Goal: Transaction & Acquisition: Purchase product/service

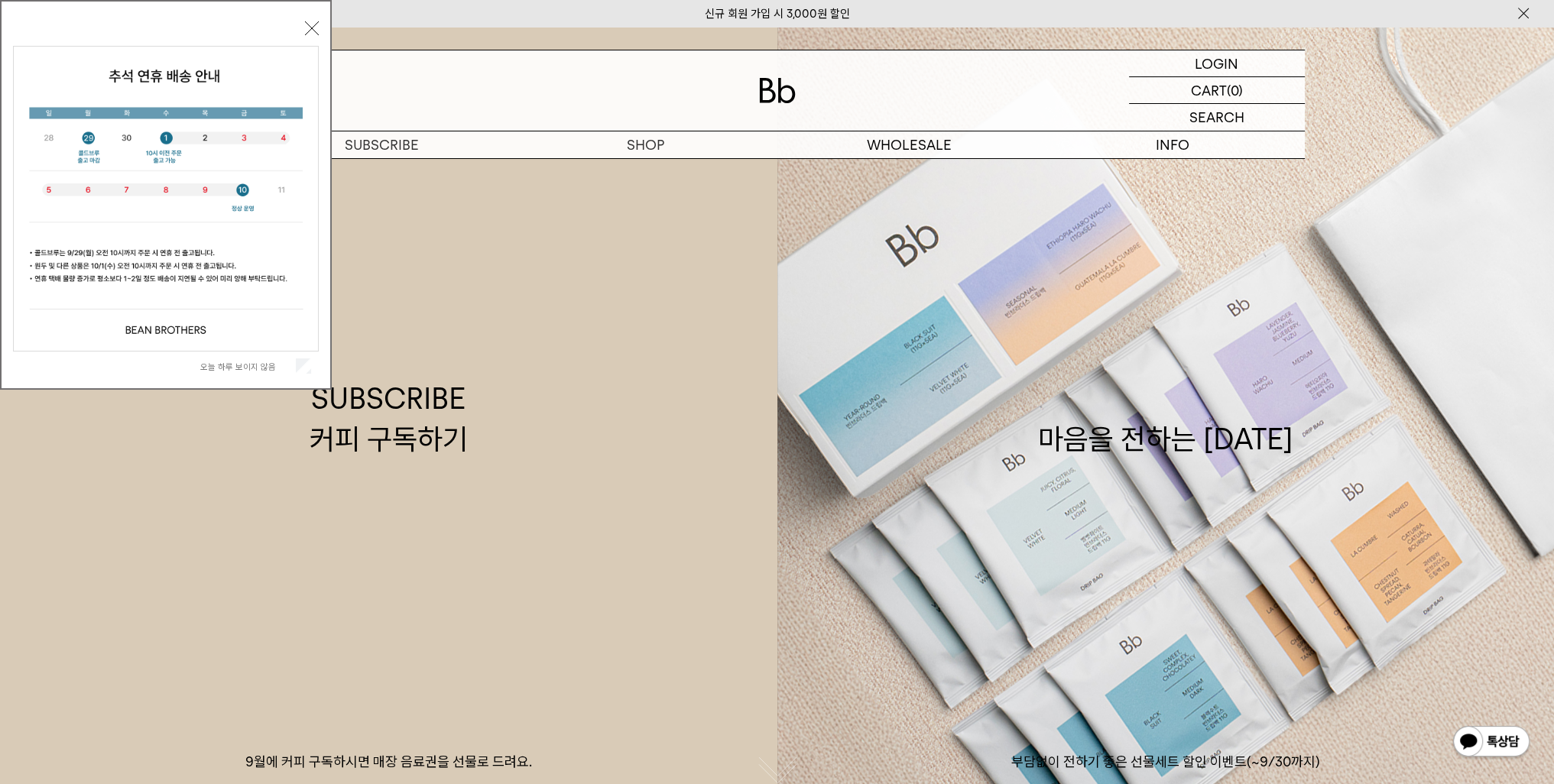
click at [315, 31] on button "닫기" at bounding box center [312, 28] width 13 height 13
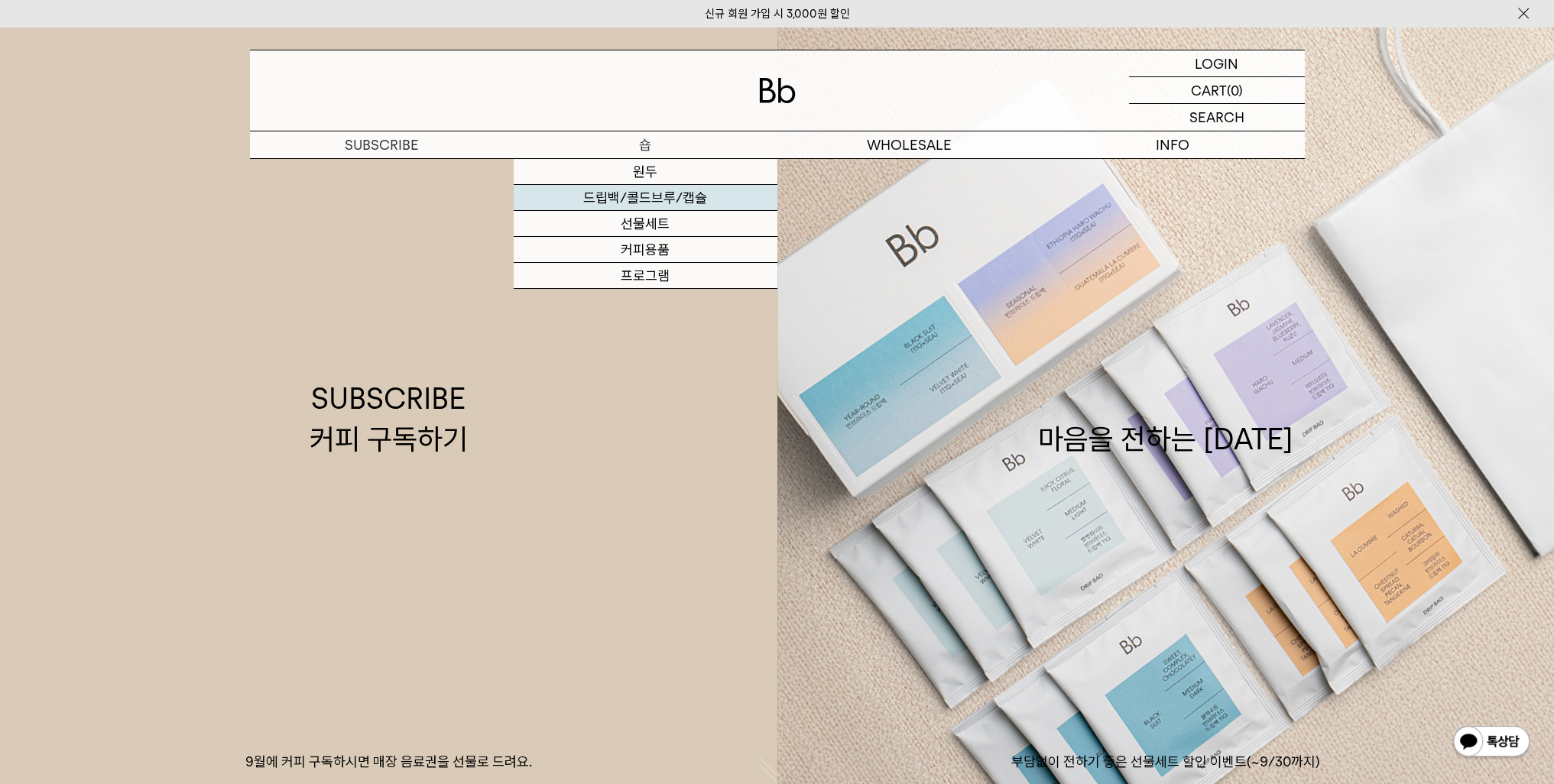
click at [673, 197] on link "드립백/콜드브루/캡슐" at bounding box center [645, 198] width 264 height 26
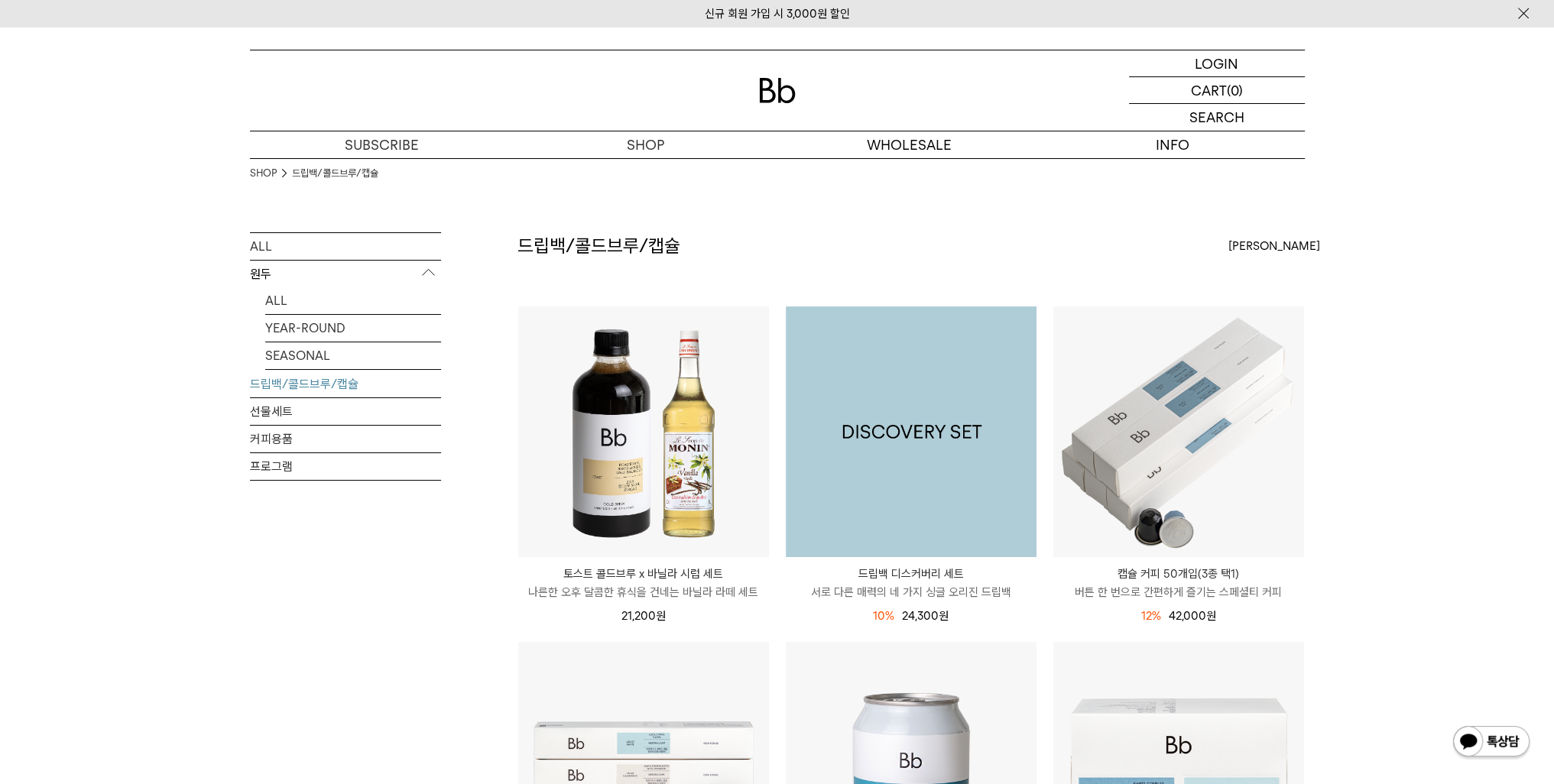
click at [958, 398] on img at bounding box center [911, 431] width 250 height 250
